Goal: Register for event/course

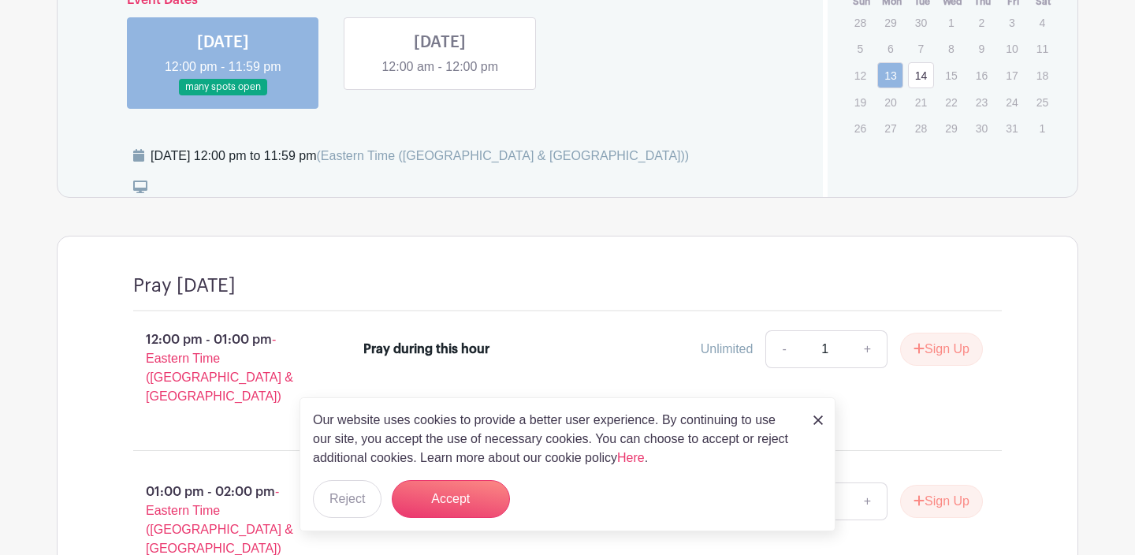
scroll to position [703, 0]
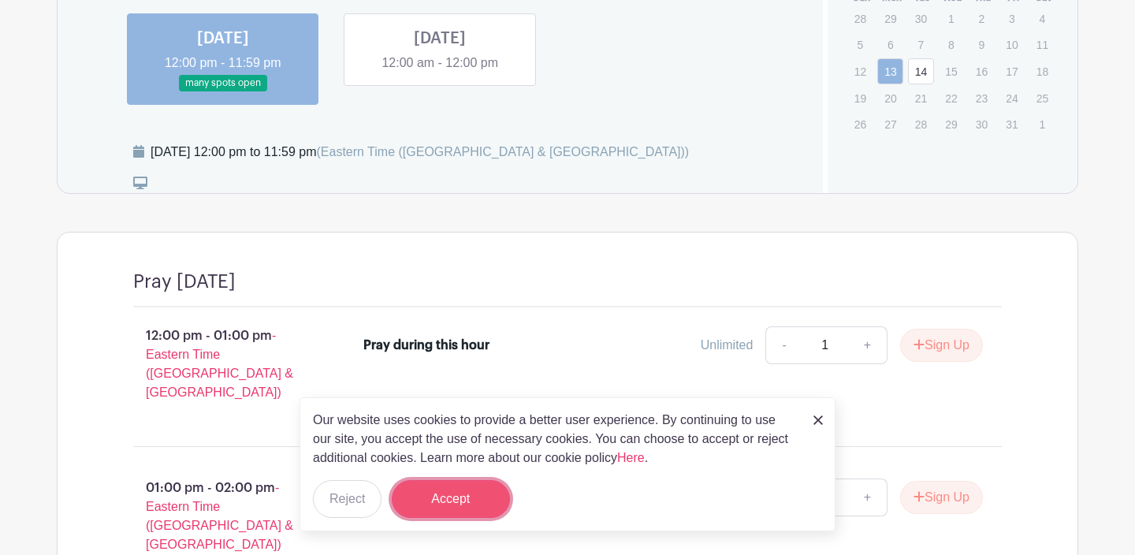
click at [451, 500] on button "Accept" at bounding box center [451, 499] width 118 height 38
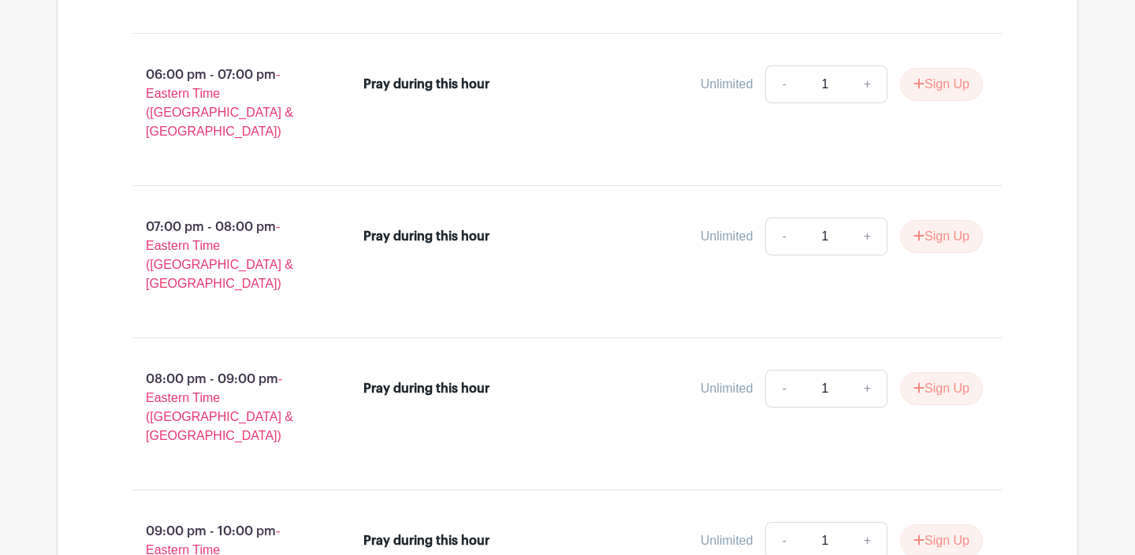
scroll to position [1880, 0]
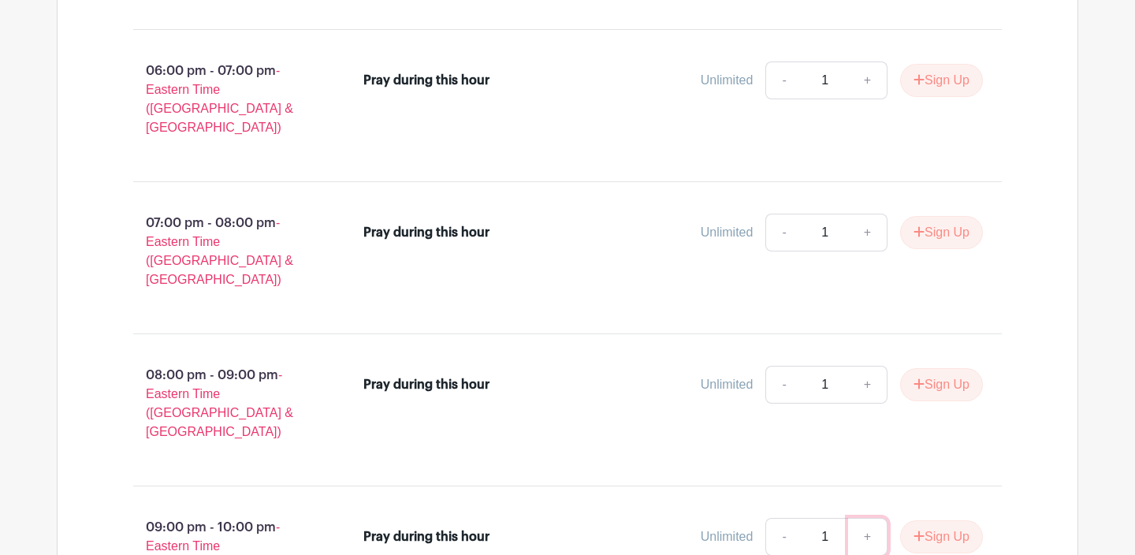
click at [860, 518] on link "+" at bounding box center [867, 537] width 39 height 38
type input "2"
click at [934, 520] on button "Sign Up" at bounding box center [941, 536] width 83 height 33
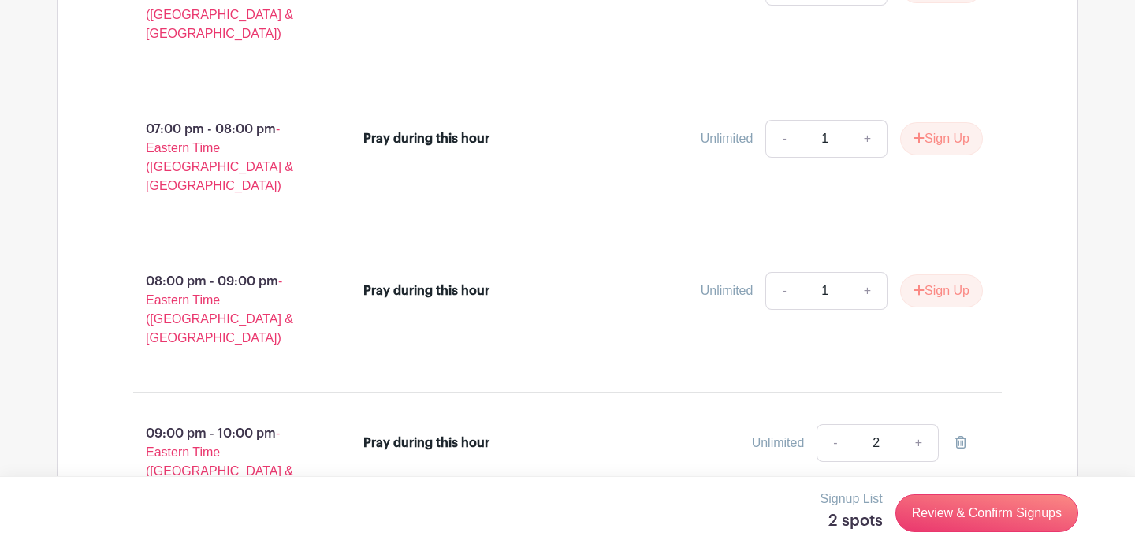
scroll to position [1983, 0]
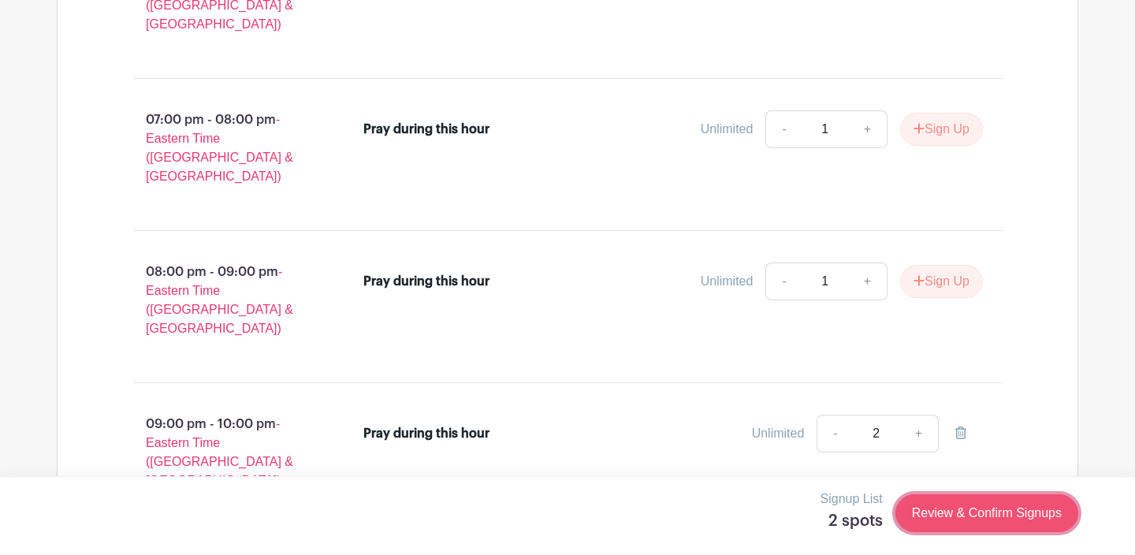
click at [965, 515] on link "Review & Confirm Signups" at bounding box center [986, 513] width 183 height 38
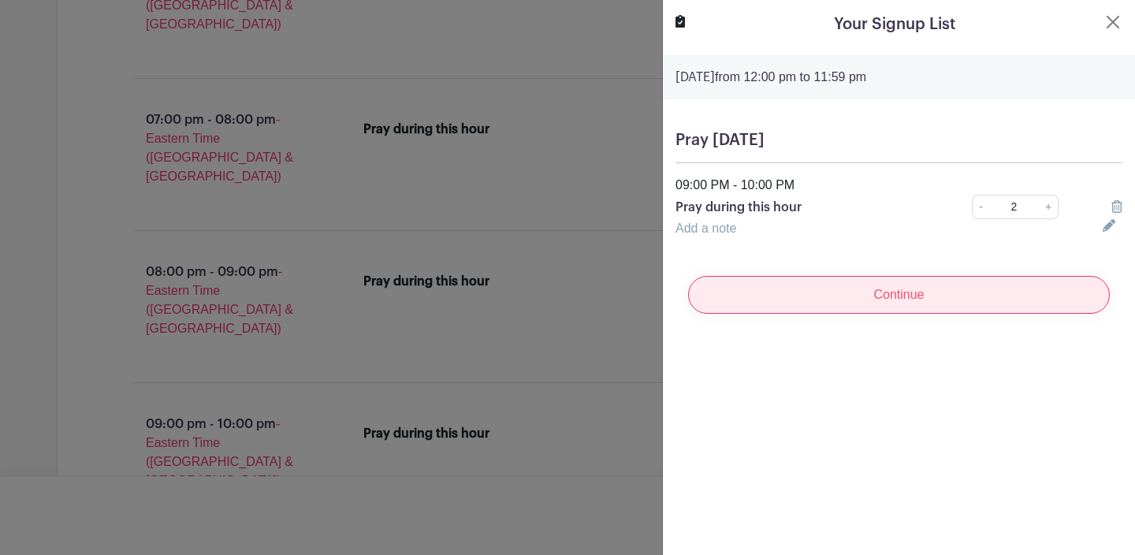
click at [908, 291] on input "Continue" at bounding box center [899, 295] width 422 height 38
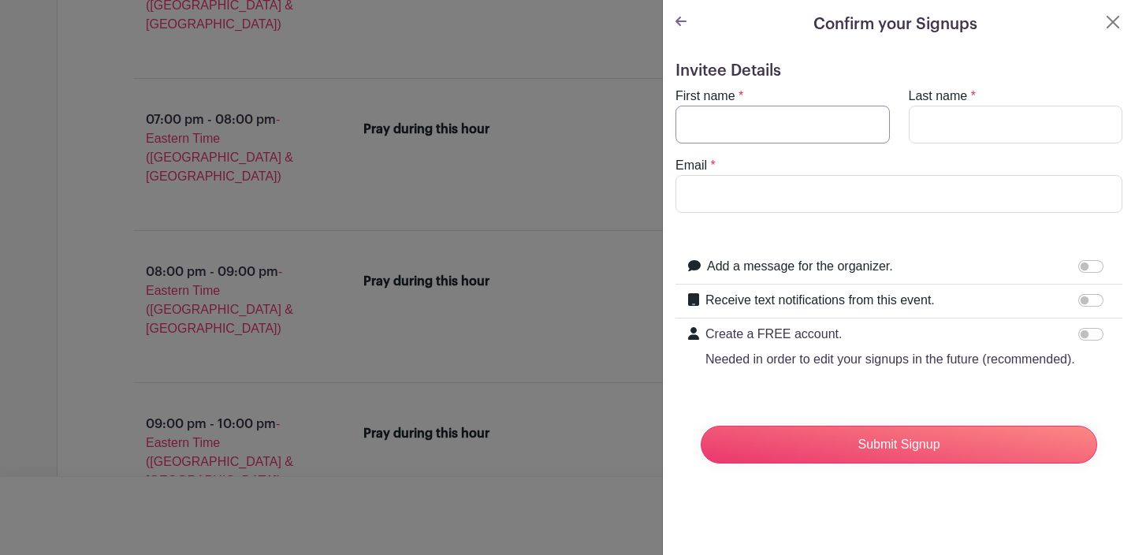
click at [803, 128] on input "First name" at bounding box center [782, 125] width 214 height 38
type input "[PERSON_NAME]"
type input "V"
type input "[PERSON_NAME]"
type input "[EMAIL_ADDRESS][DOMAIN_NAME]"
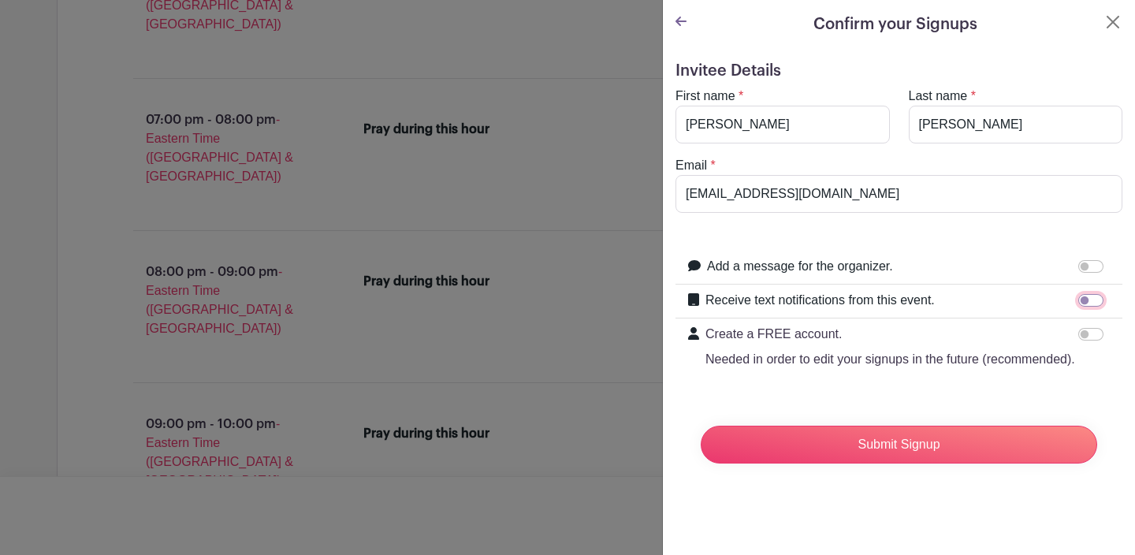
click at [1085, 301] on input "Receive text notifications from this event." at bounding box center [1090, 300] width 25 height 13
checkbox input "true"
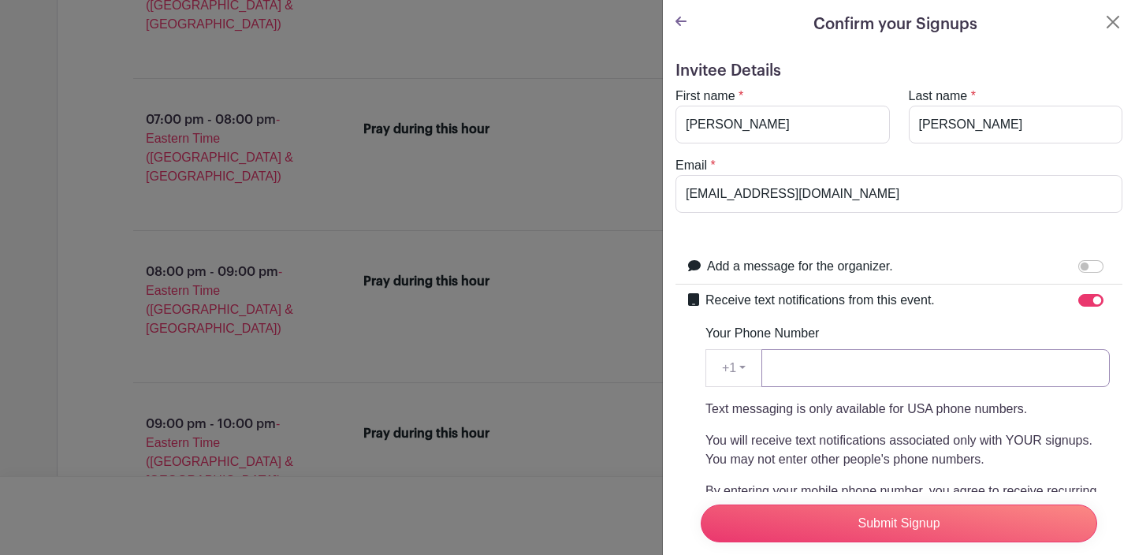
click at [838, 359] on input "Your Phone Number" at bounding box center [935, 368] width 348 height 38
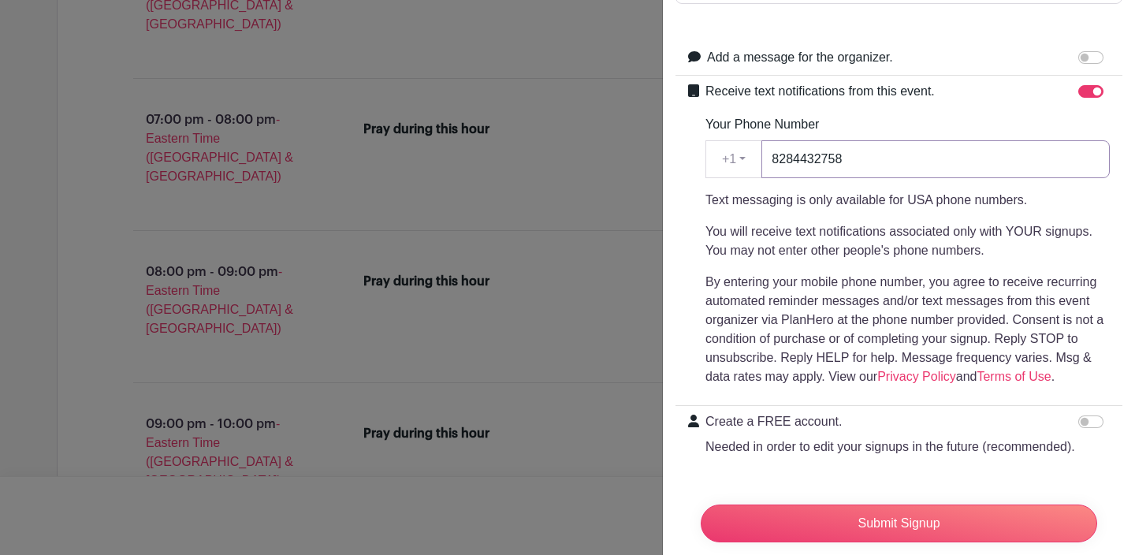
scroll to position [243, 0]
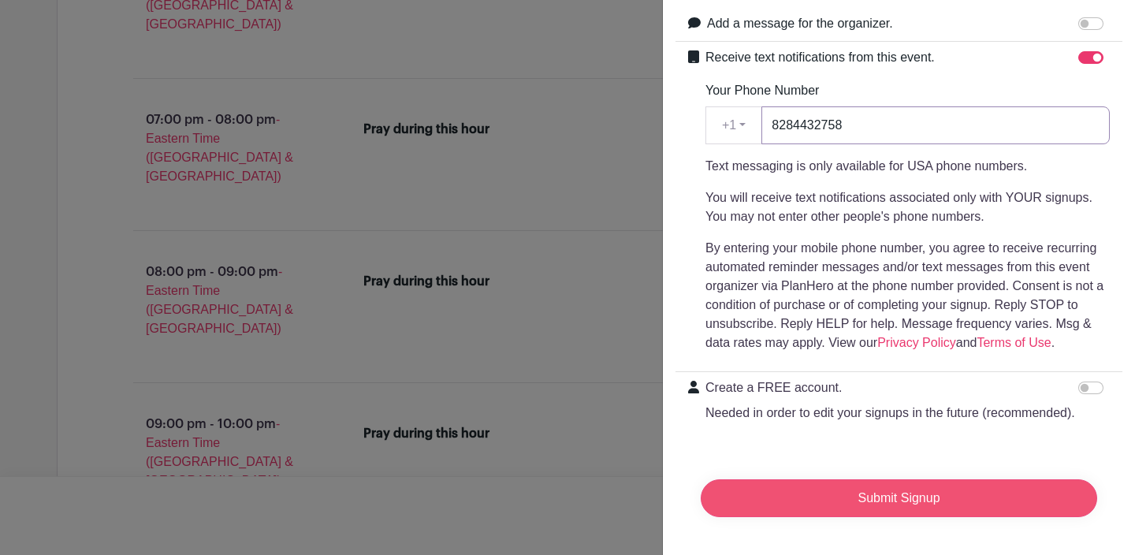
type input "8284432758"
click at [886, 493] on input "Submit Signup" at bounding box center [898, 498] width 396 height 38
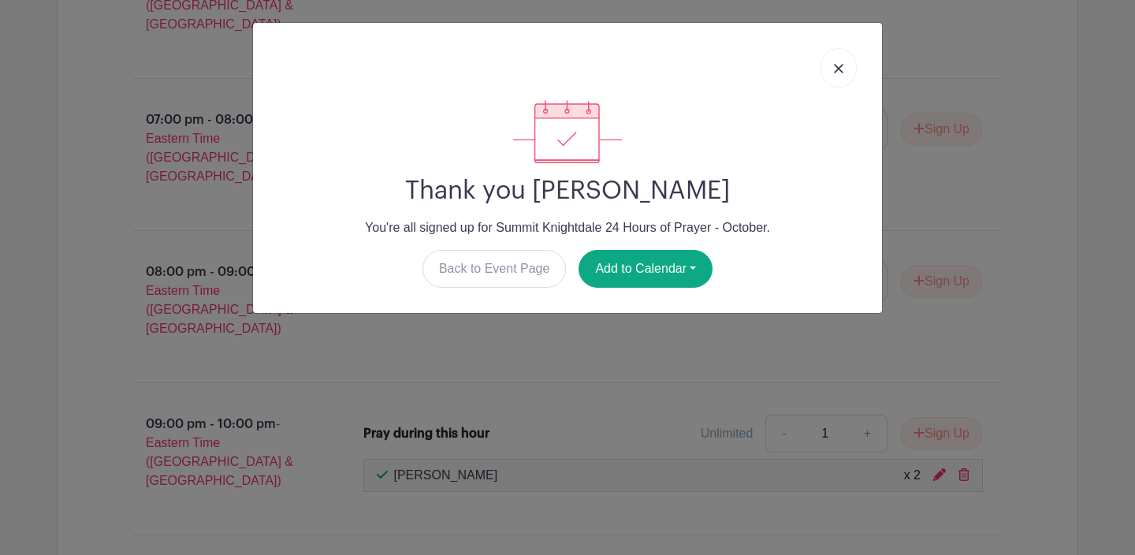
click at [842, 71] on img at bounding box center [838, 68] width 9 height 9
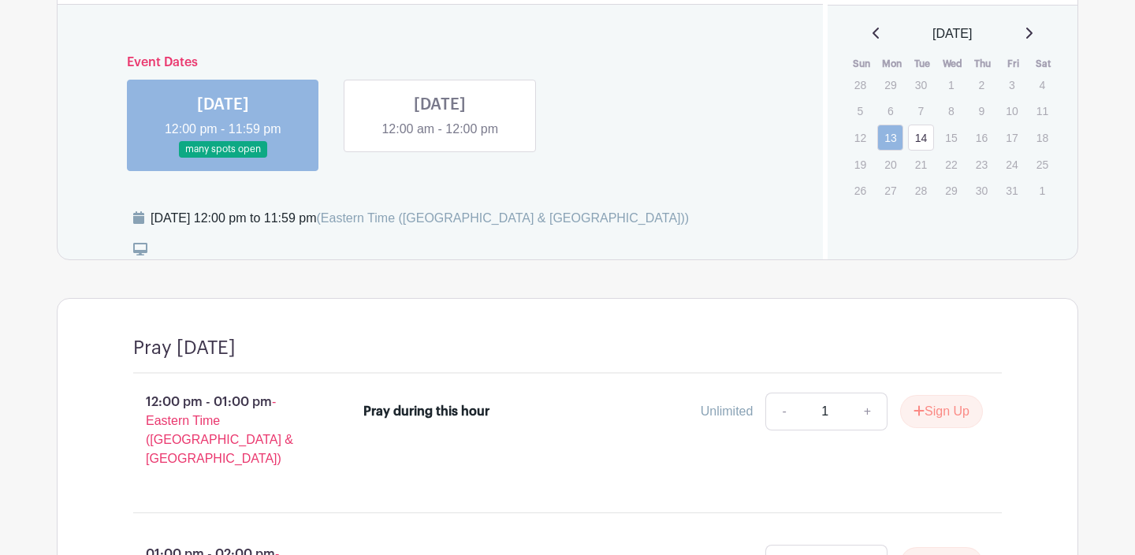
scroll to position [563, 0]
